Goal: Use online tool/utility

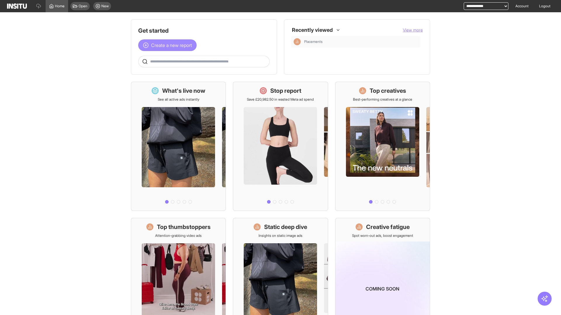
click at [169, 45] on span "Create a new report" at bounding box center [171, 45] width 41 height 7
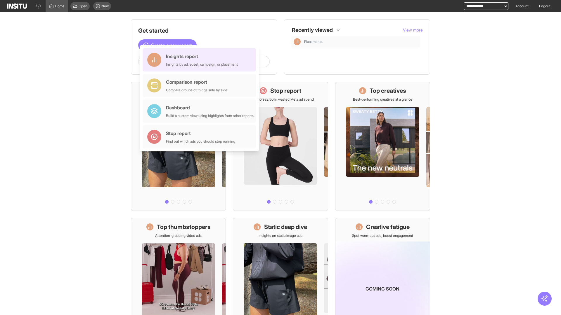
click at [201, 60] on div "Insights report Insights by ad, adset, campaign, or placement" at bounding box center [202, 60] width 72 height 14
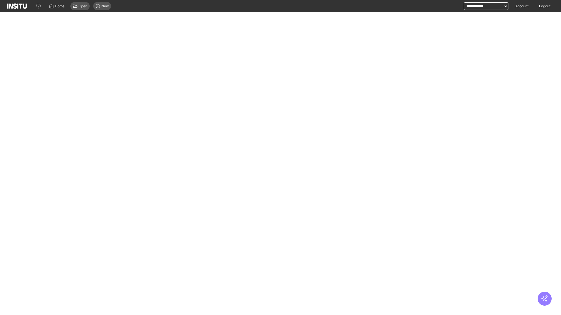
select select "**"
